Goal: Task Accomplishment & Management: Use online tool/utility

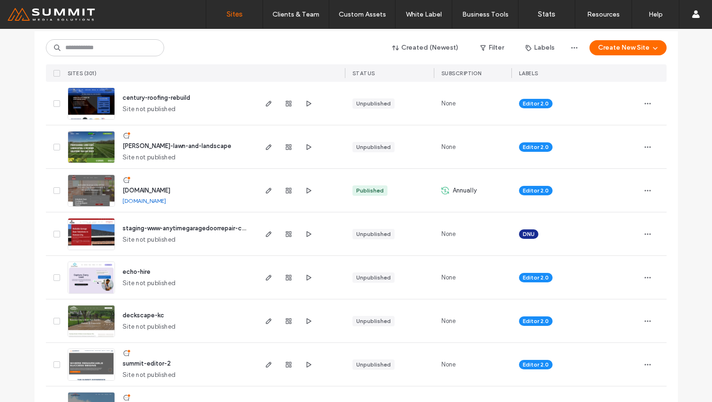
scroll to position [104, 0]
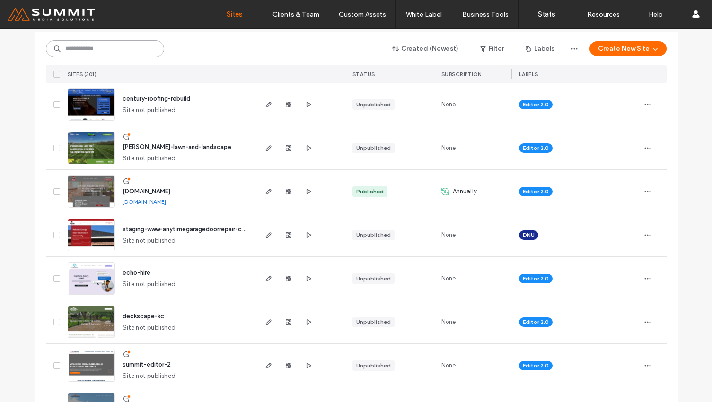
click at [129, 50] on input at bounding box center [105, 48] width 118 height 17
click at [150, 146] on span "loe-lawn-and-landscape" at bounding box center [176, 146] width 109 height 7
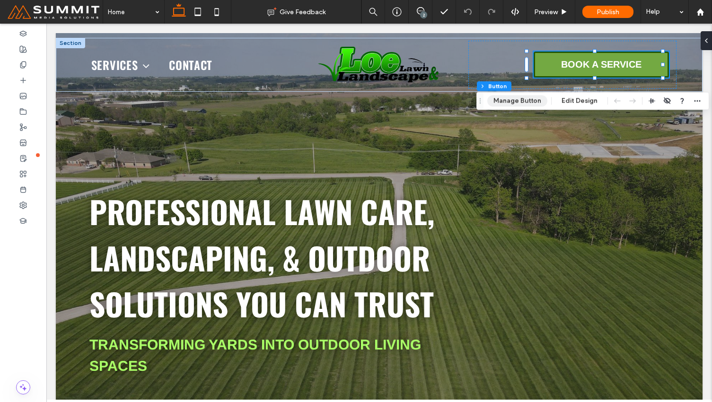
click at [523, 102] on button "Manage Button" at bounding box center [517, 100] width 60 height 11
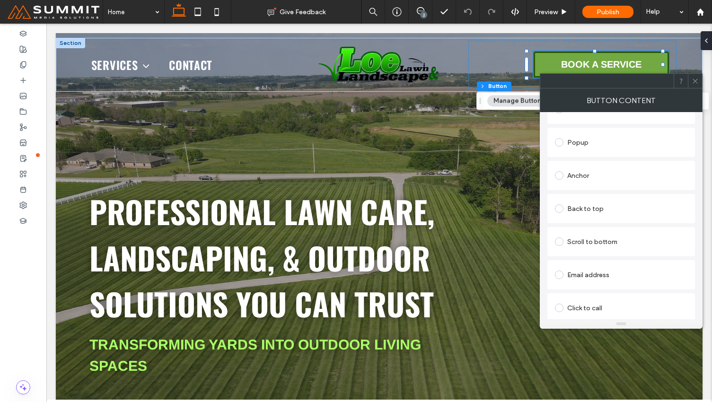
scroll to position [217, 0]
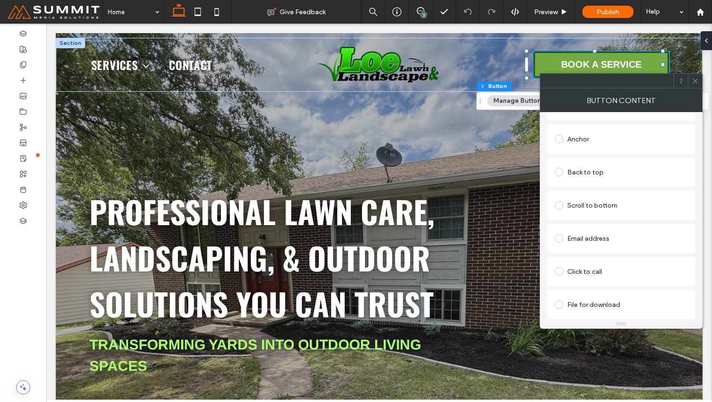
click at [699, 82] on div at bounding box center [695, 81] width 14 height 14
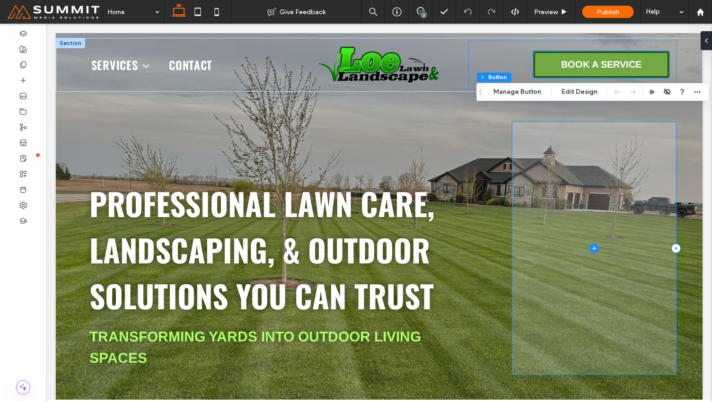
scroll to position [0, 0]
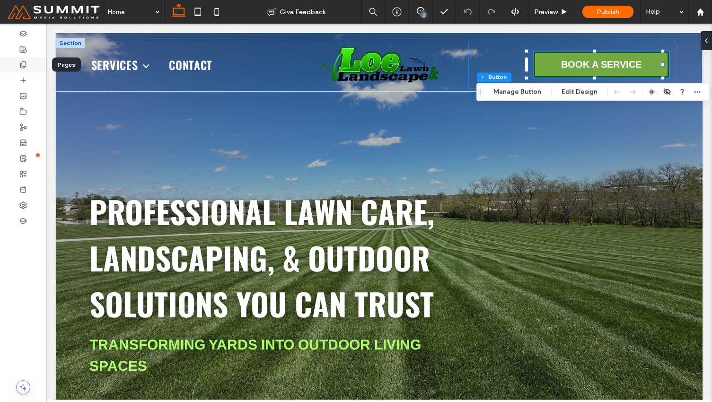
click at [24, 61] on use at bounding box center [22, 64] width 5 height 6
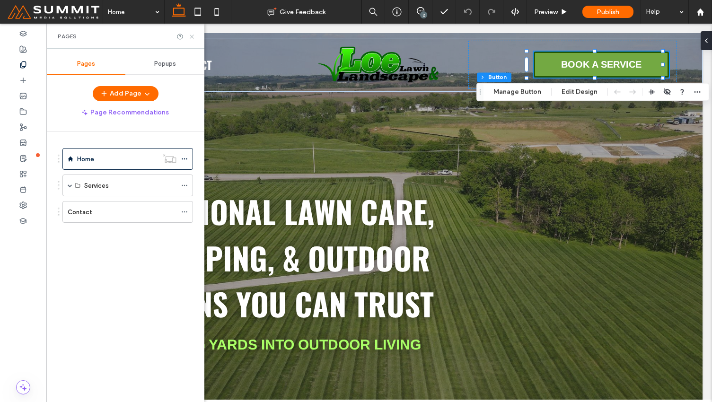
click at [192, 39] on icon at bounding box center [191, 36] width 7 height 7
